Goal: Transaction & Acquisition: Purchase product/service

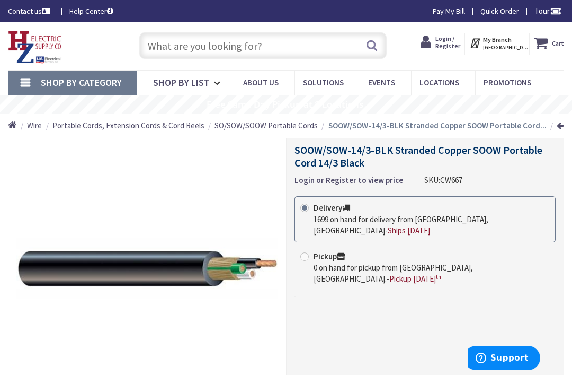
click at [261, 33] on input "text" at bounding box center [263, 45] width 248 height 26
click at [255, 42] on input "text" at bounding box center [263, 45] width 248 height 26
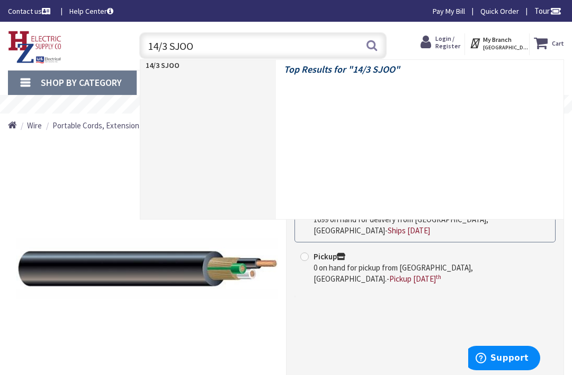
type input "14/3 SJOOW"
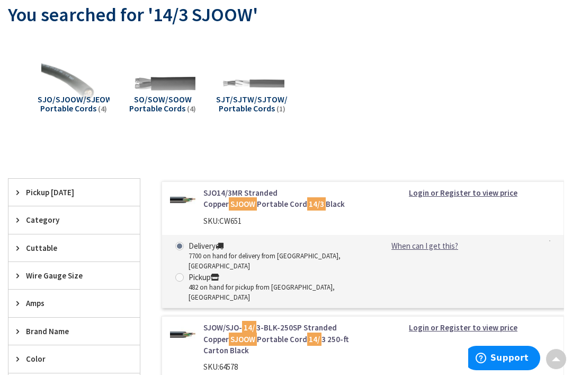
click at [222, 196] on link "SJO14/3MR Stranded Copper SJOOW Portable Cord 14/3 Black" at bounding box center [279, 198] width 152 height 23
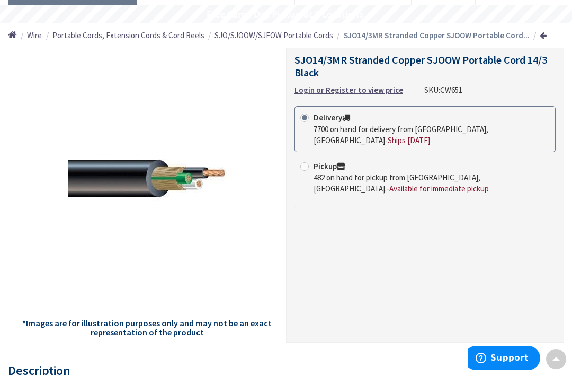
scroll to position [45, 0]
